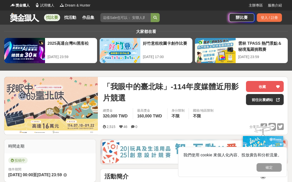
click at [63, 98] on img at bounding box center [51, 106] width 94 height 58
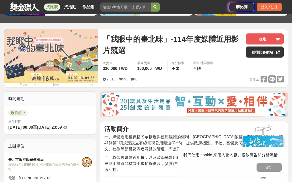
scroll to position [96, 0]
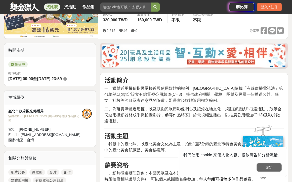
click at [270, 166] on button "確定" at bounding box center [269, 167] width 25 height 9
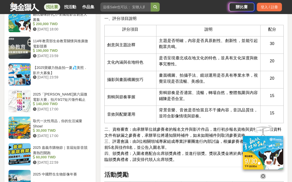
scroll to position [542, 0]
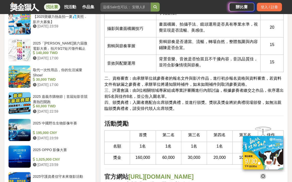
click at [264, 175] on icon at bounding box center [263, 177] width 6 height 6
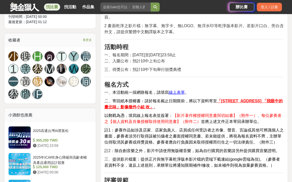
scroll to position [320, 0]
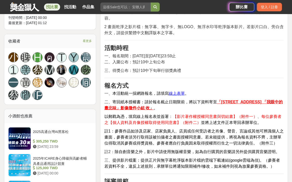
click at [180, 93] on u "線上表單" at bounding box center [177, 93] width 16 height 4
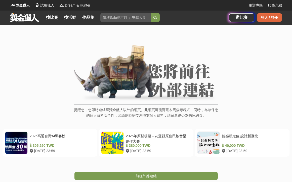
click at [273, 16] on div "登入 / 註冊" at bounding box center [269, 17] width 25 height 9
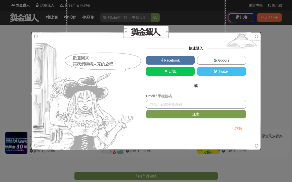
type input "ㄏ"
click at [165, 96] on div "Email / 手機號碼" at bounding box center [196, 96] width 100 height 5
click at [162, 104] on input "text" at bounding box center [196, 104] width 100 height 9
type input "ㄦ"
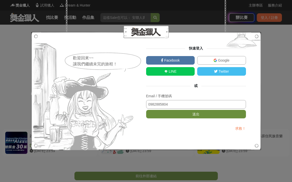
type input "0982885804"
click at [165, 114] on button "送出" at bounding box center [196, 114] width 100 height 9
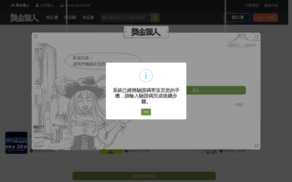
click at [148, 113] on button "Yes" at bounding box center [146, 112] width 10 height 7
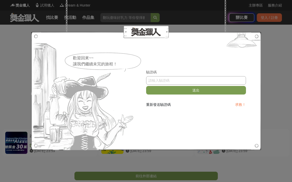
click at [160, 80] on input "text" at bounding box center [196, 80] width 100 height 9
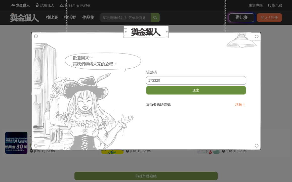
type input "173320"
click at [173, 90] on button "送出" at bounding box center [196, 90] width 100 height 9
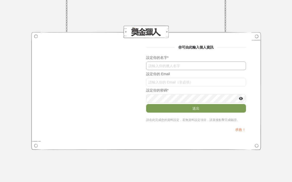
click at [174, 66] on input "text" at bounding box center [196, 66] width 100 height 9
type input "c"
type input "何冠霖"
type input "ㄏ"
type input "ㄉ"
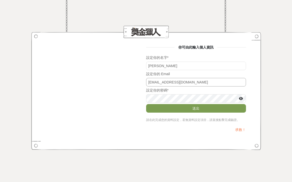
type input "c2225779@yahoo.com.tw"
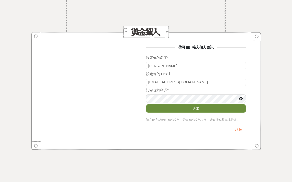
click at [188, 109] on button "送出" at bounding box center [196, 108] width 100 height 9
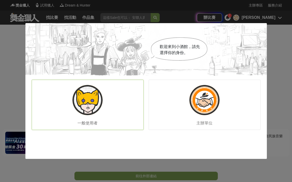
click at [92, 98] on img at bounding box center [87, 100] width 30 height 30
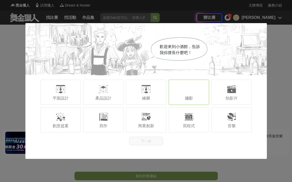
scroll to position [41, 0]
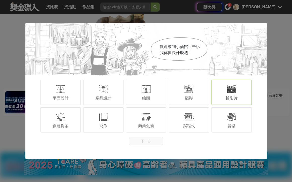
click at [234, 97] on span "拍影片" at bounding box center [232, 98] width 12 height 4
click at [153, 139] on button "下一步" at bounding box center [146, 141] width 34 height 9
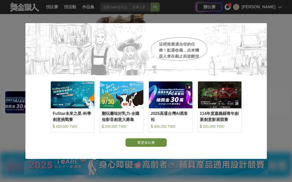
click at [154, 142] on button "看更多比賽" at bounding box center [146, 142] width 41 height 9
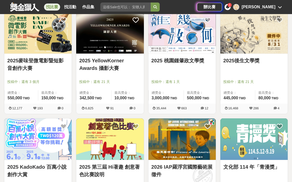
scroll to position [622, 0]
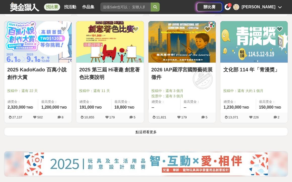
click at [148, 133] on button "點這裡看更多" at bounding box center [146, 131] width 284 height 9
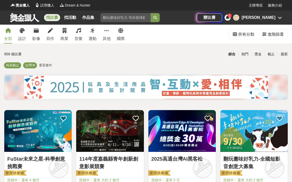
click at [119, 18] on input "search" at bounding box center [125, 17] width 50 height 9
type input "w"
type input "台"
click at [153, 15] on button "submit" at bounding box center [155, 17] width 9 height 9
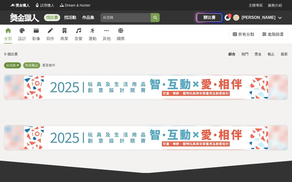
click at [17, 66] on icon at bounding box center [18, 65] width 3 height 3
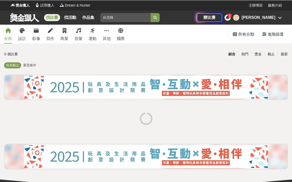
click at [9, 33] on icon at bounding box center [8, 30] width 6 height 5
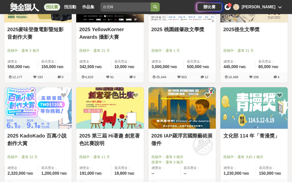
scroll to position [657, 0]
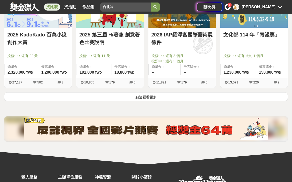
click at [144, 96] on button "點這裡看更多" at bounding box center [146, 96] width 284 height 9
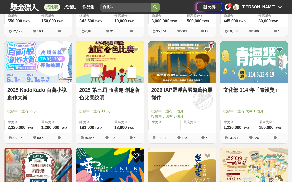
scroll to position [268, 0]
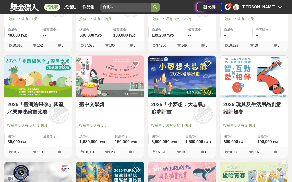
click at [121, 7] on input "台北味" at bounding box center [125, 7] width 50 height 9
type input "台"
type input "我眼中的"
click at [157, 6] on button "submit" at bounding box center [155, 7] width 9 height 9
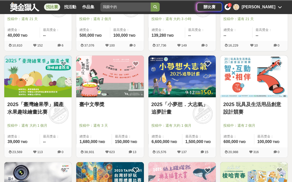
scroll to position [55, 0]
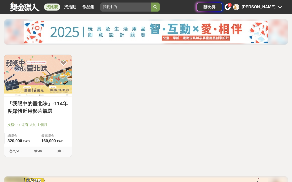
click at [42, 78] on img at bounding box center [37, 76] width 67 height 42
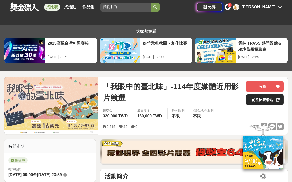
click at [254, 102] on link "前往比賽網站" at bounding box center [265, 99] width 38 height 11
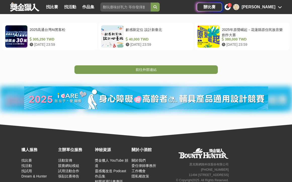
scroll to position [55, 0]
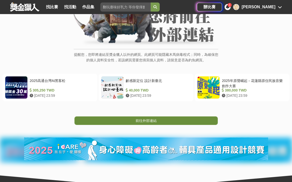
click at [180, 118] on link "前往外部連結" at bounding box center [145, 121] width 143 height 9
